Goal: Communication & Community: Answer question/provide support

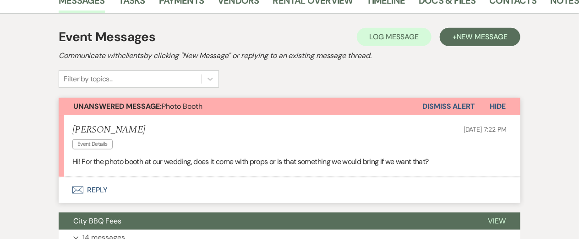
click at [102, 190] on button "Envelope Reply" at bounding box center [290, 191] width 462 height 26
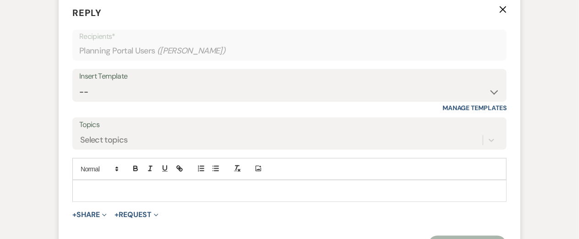
scroll to position [368, 0]
click at [102, 190] on p at bounding box center [289, 191] width 419 height 10
click at [102, 190] on p "To enrich screen reader interactions, please activate Accessibility in Grammarl…" at bounding box center [289, 191] width 419 height 10
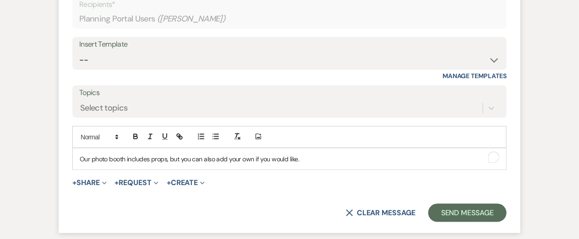
scroll to position [400, 0]
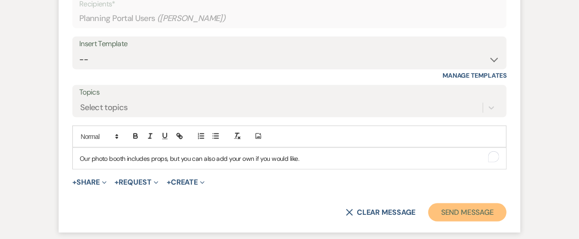
click at [467, 218] on button "Send Message" at bounding box center [467, 213] width 78 height 18
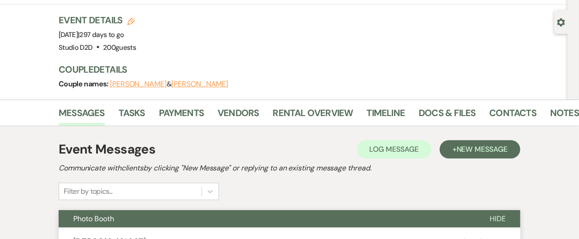
scroll to position [71, 0]
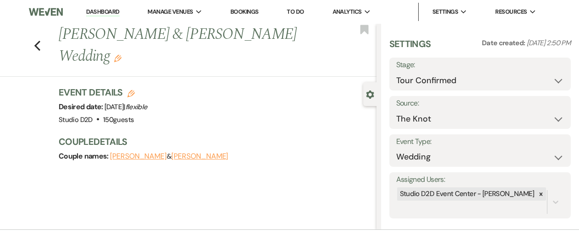
select select "4"
select select "2"
